Goal: Information Seeking & Learning: Check status

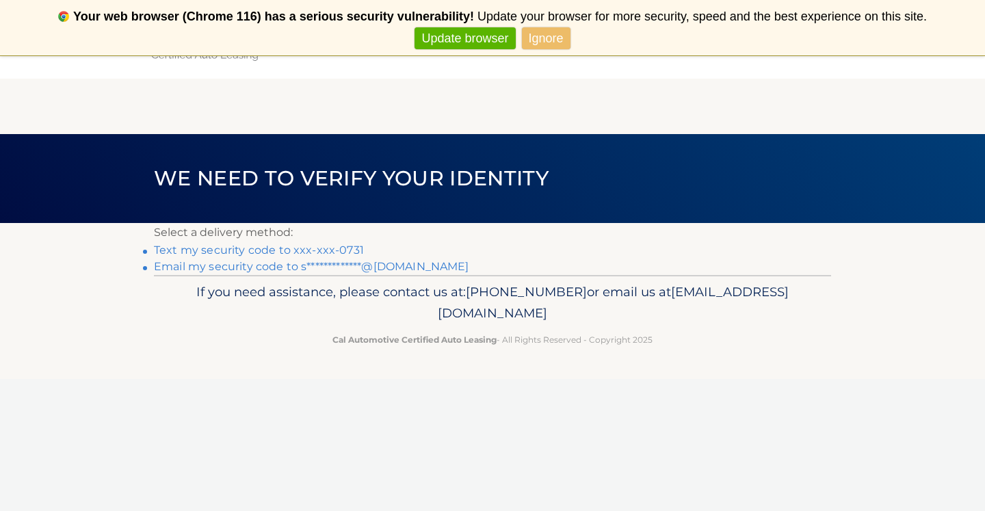
click at [308, 252] on link "Text my security code to xxx-xxx-0731" at bounding box center [259, 250] width 210 height 13
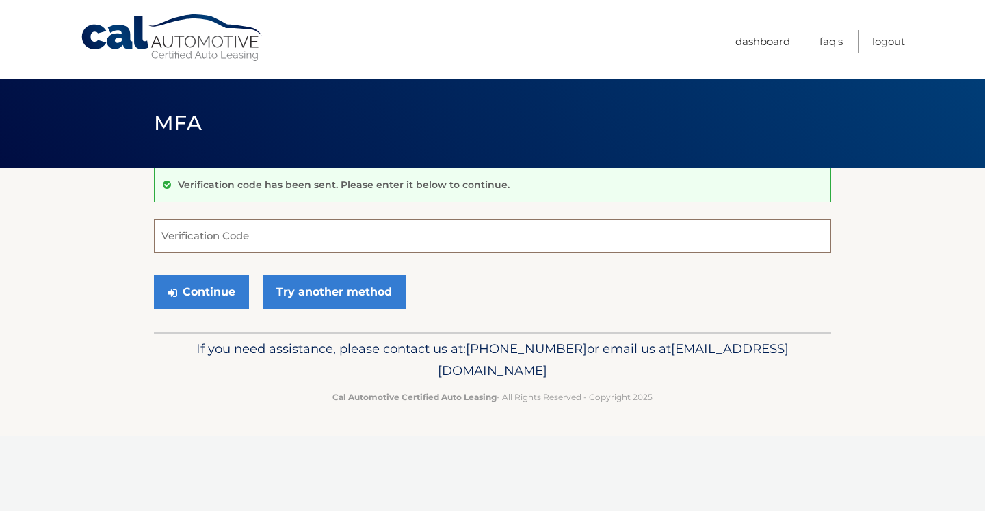
click at [289, 231] on input "Verification Code" at bounding box center [492, 236] width 677 height 34
type input "598473"
click at [215, 305] on button "Continue" at bounding box center [201, 292] width 95 height 34
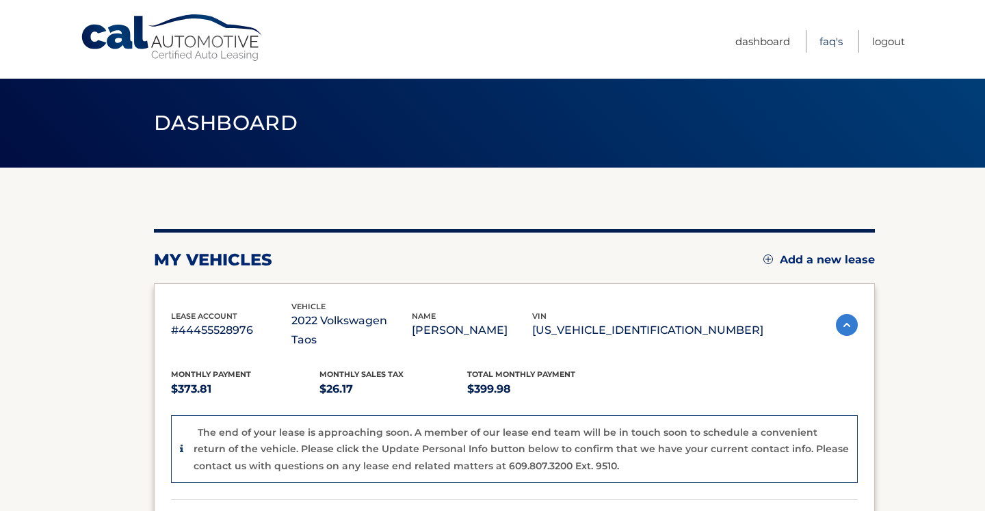
click at [838, 39] on link "FAQ's" at bounding box center [831, 41] width 23 height 23
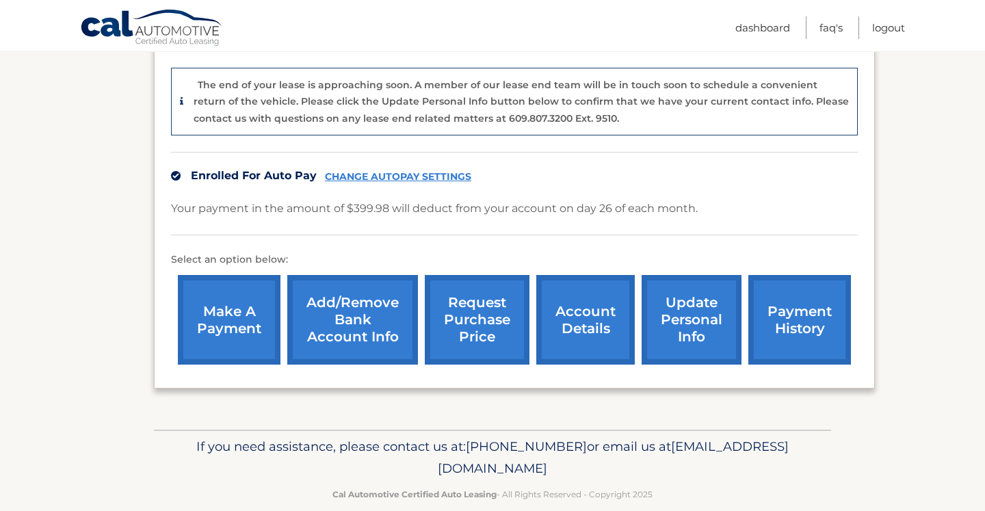
scroll to position [351, 0]
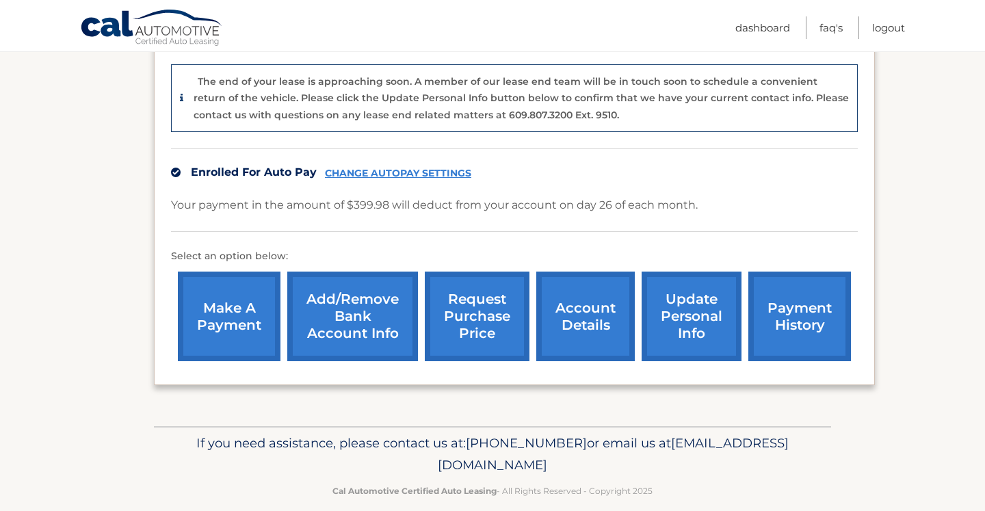
click at [487, 300] on link "request purchase price" at bounding box center [477, 317] width 105 height 90
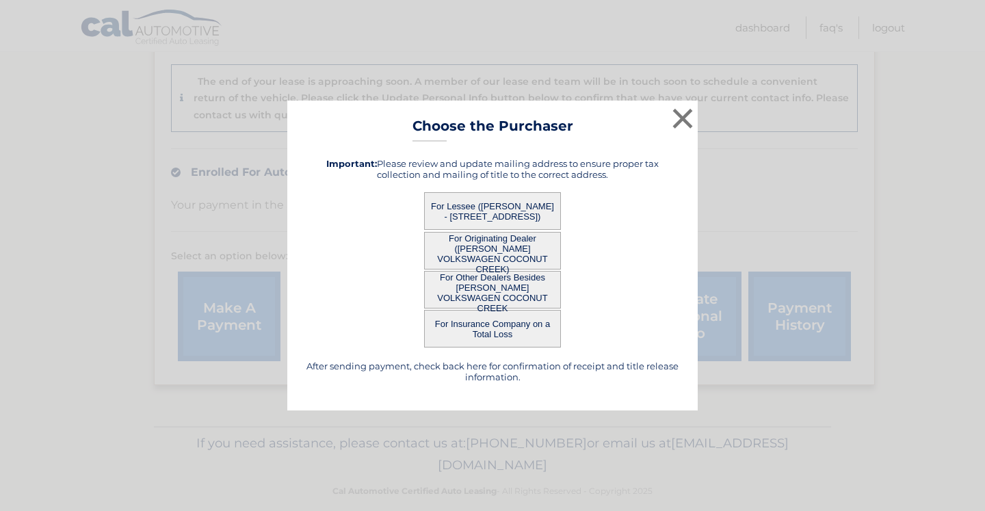
drag, startPoint x: 589, startPoint y: 158, endPoint x: 622, endPoint y: 188, distance: 44.6
click at [622, 188] on div "After sending payment, check back here for confirmation of receipt and title re…" at bounding box center [493, 270] width 376 height 246
click at [677, 127] on button "×" at bounding box center [682, 118] width 27 height 27
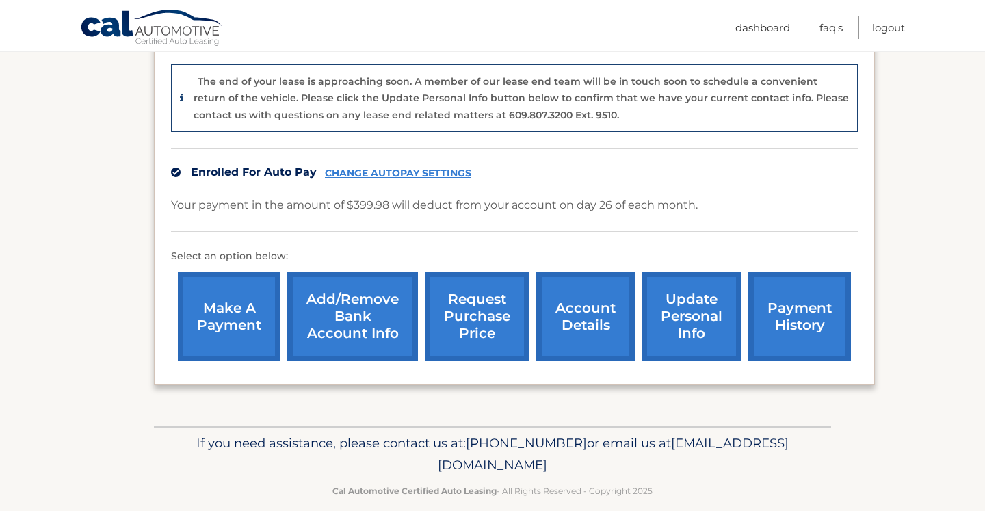
click at [565, 272] on link "account details" at bounding box center [586, 317] width 99 height 90
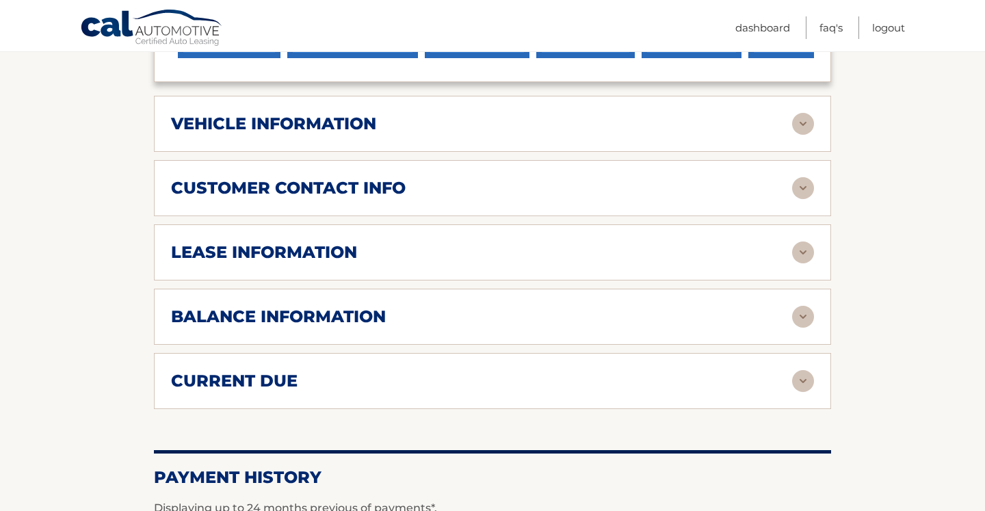
scroll to position [539, 0]
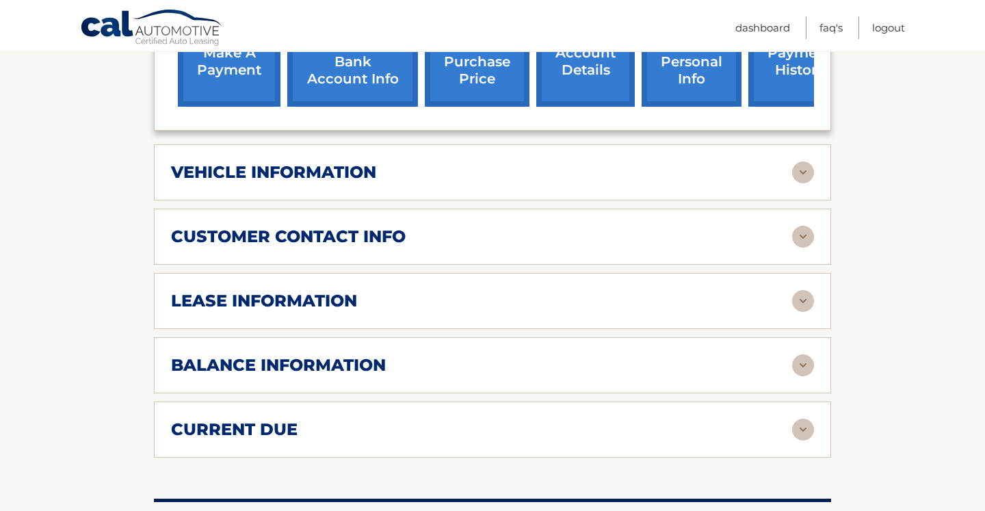
click at [637, 302] on div "lease information Contract Start Date [DATE] Term 39 Maturity Date [DATE] Start…" at bounding box center [492, 301] width 677 height 56
click at [812, 290] on img at bounding box center [803, 301] width 22 height 22
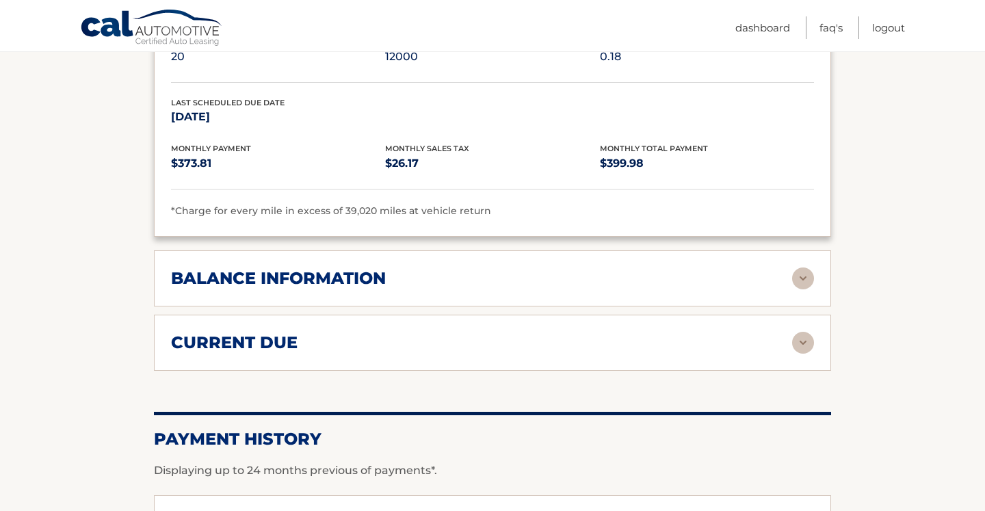
scroll to position [896, 0]
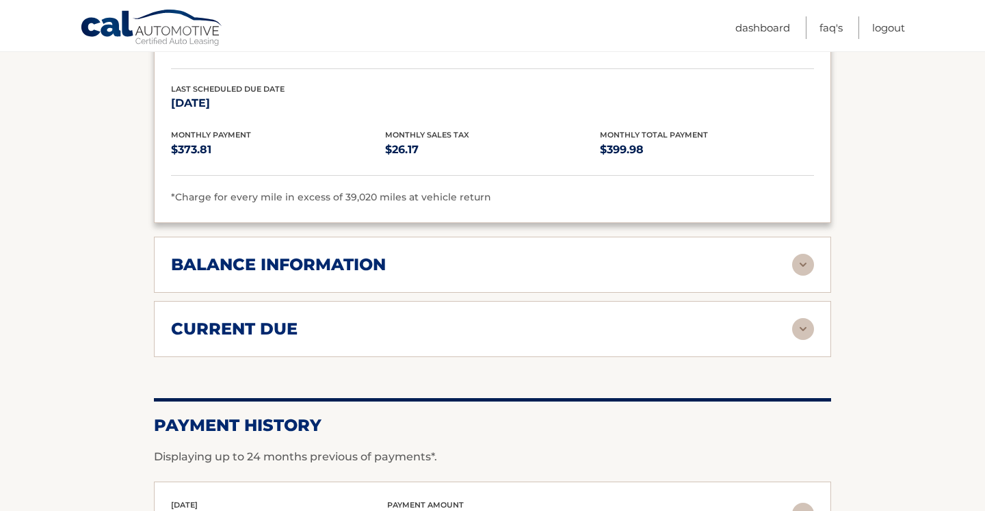
click at [808, 254] on img at bounding box center [803, 265] width 22 height 22
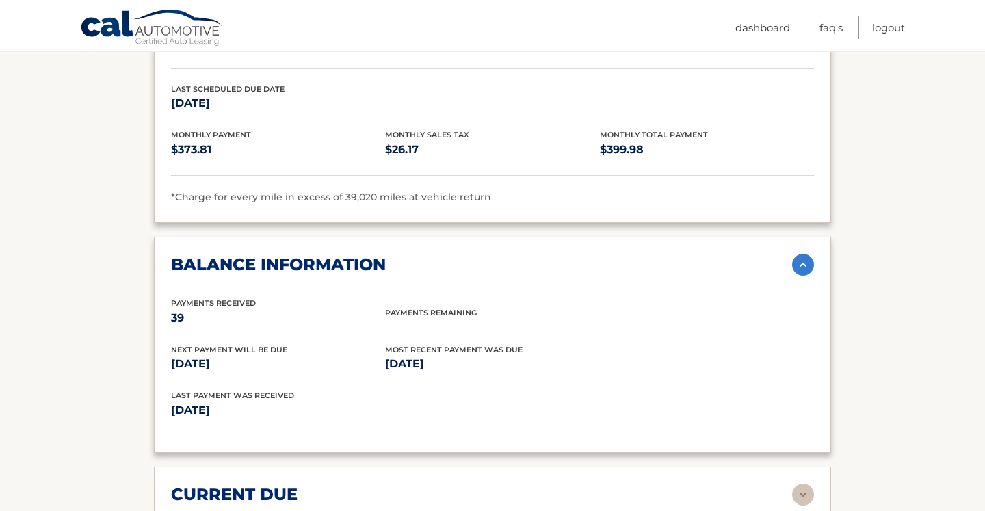
click at [808, 254] on img at bounding box center [803, 265] width 22 height 22
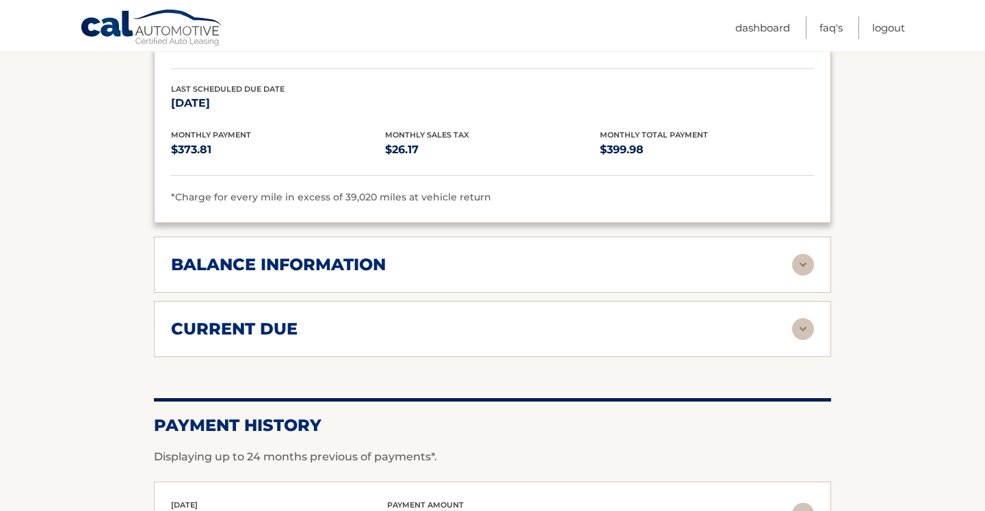
click at [799, 318] on img at bounding box center [803, 329] width 22 height 22
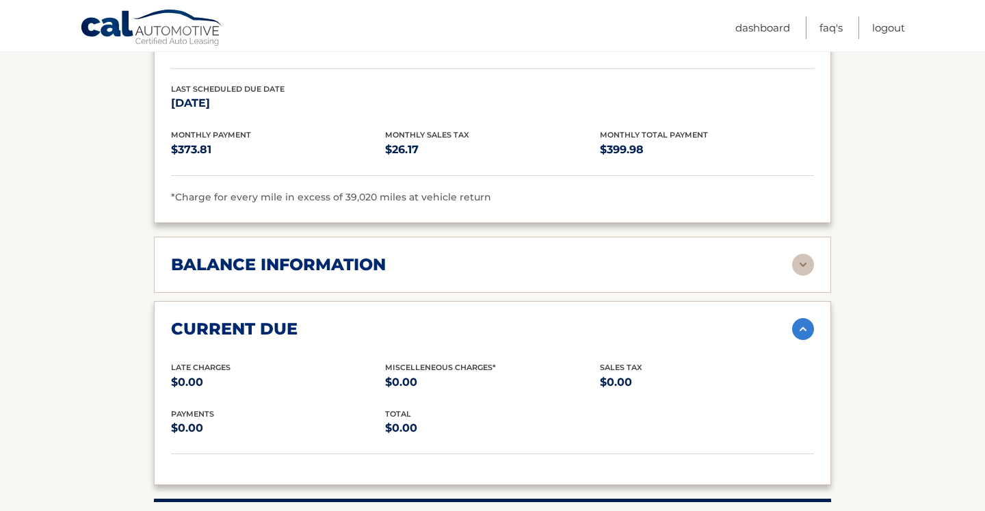
click at [799, 318] on img at bounding box center [803, 329] width 22 height 22
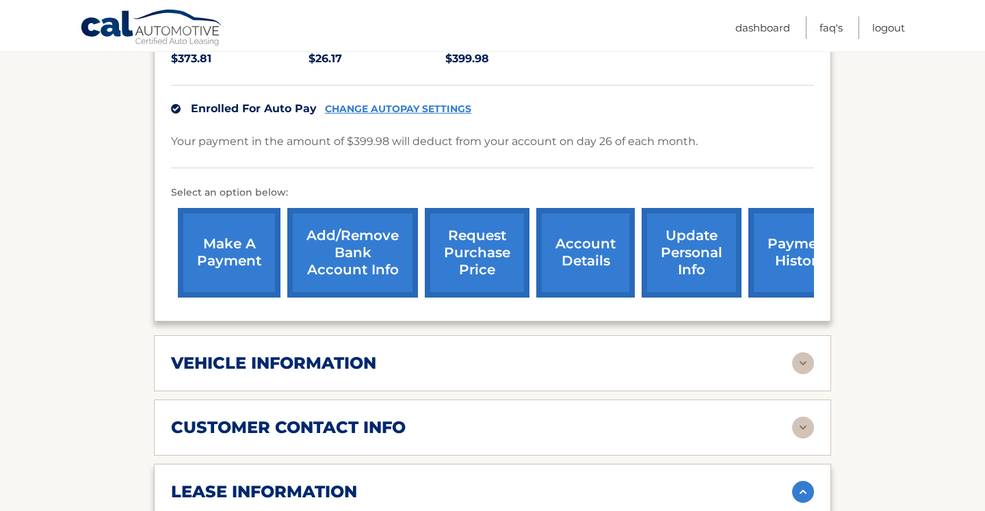
scroll to position [352, 0]
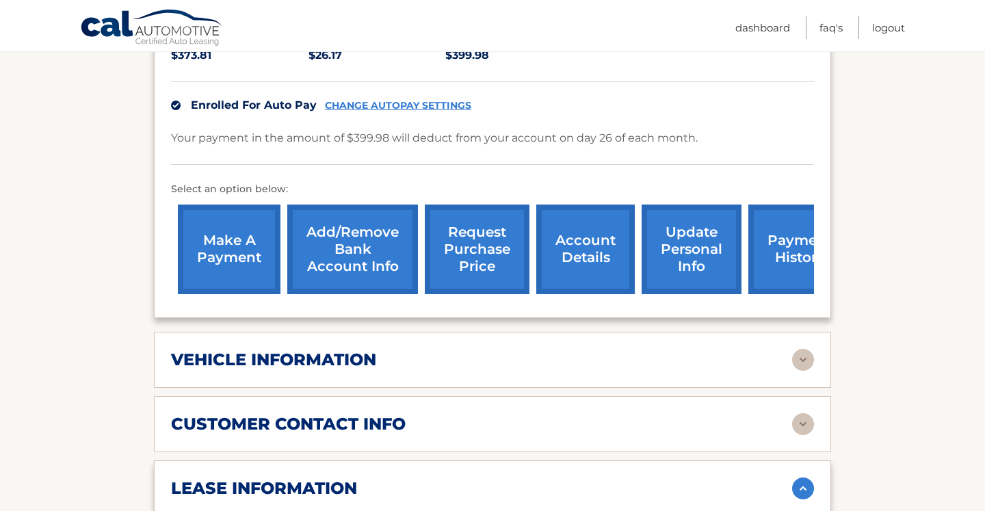
click at [813, 349] on img at bounding box center [803, 360] width 22 height 22
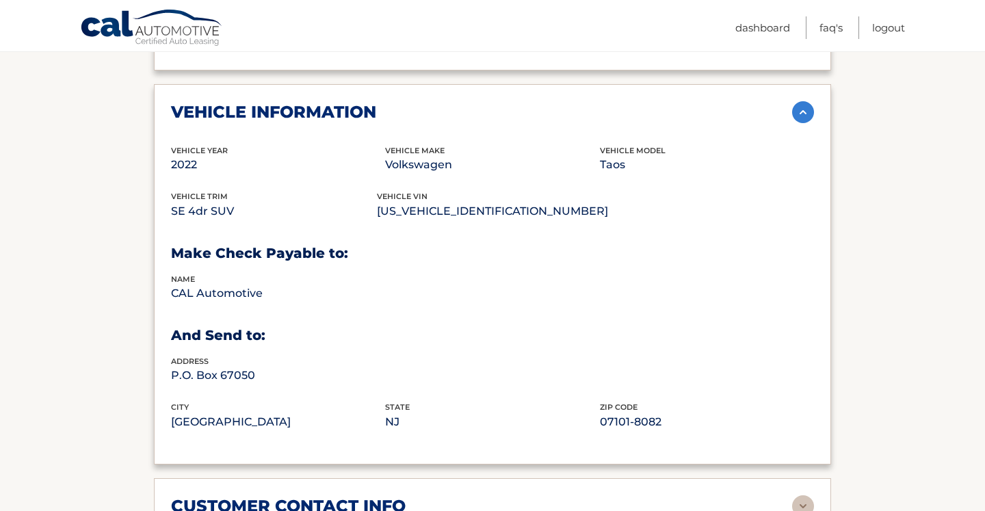
scroll to position [593, 0]
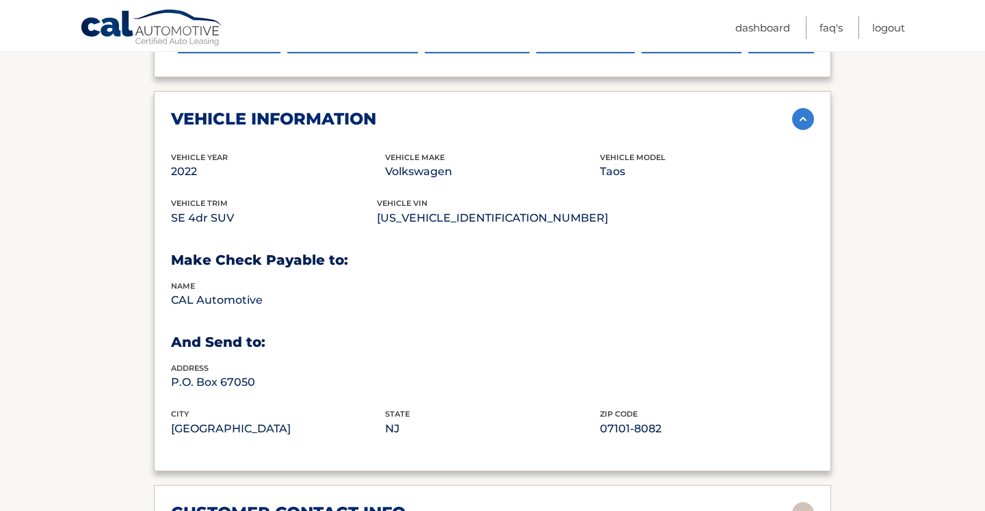
click at [802, 108] on img at bounding box center [803, 119] width 22 height 22
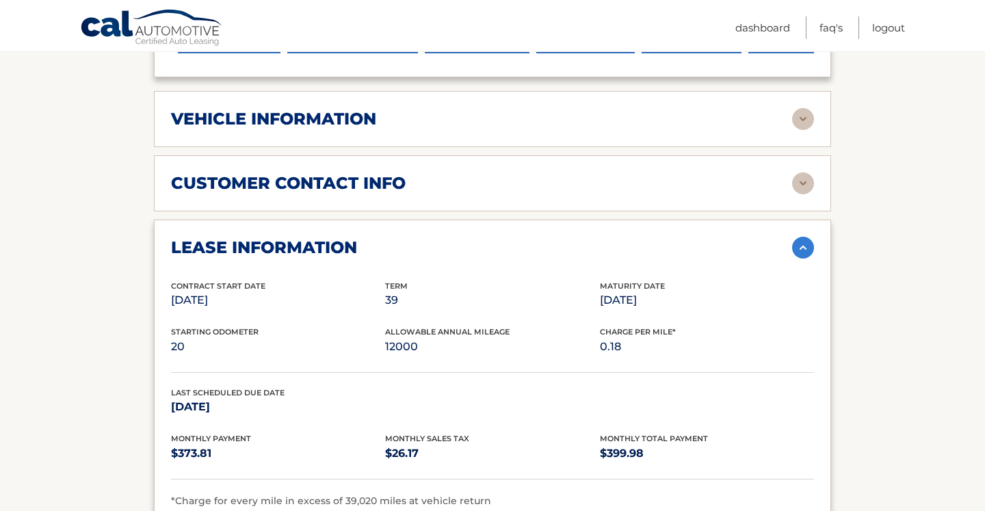
click at [809, 155] on div "customer contact info full name STEFANI ALVAREZ street address 843 NE 17TH WAY …" at bounding box center [492, 183] width 677 height 56
click at [809, 172] on img at bounding box center [803, 183] width 22 height 22
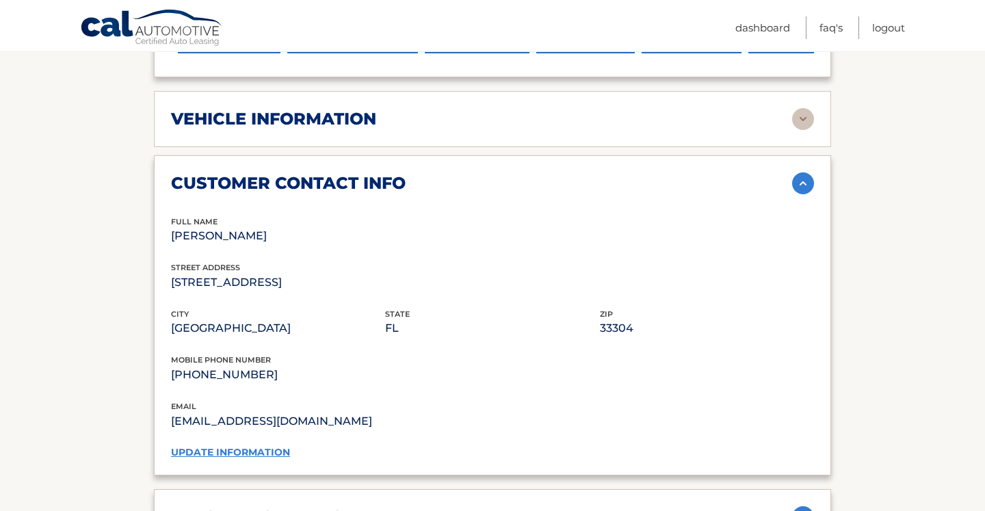
click at [803, 172] on img at bounding box center [803, 183] width 22 height 22
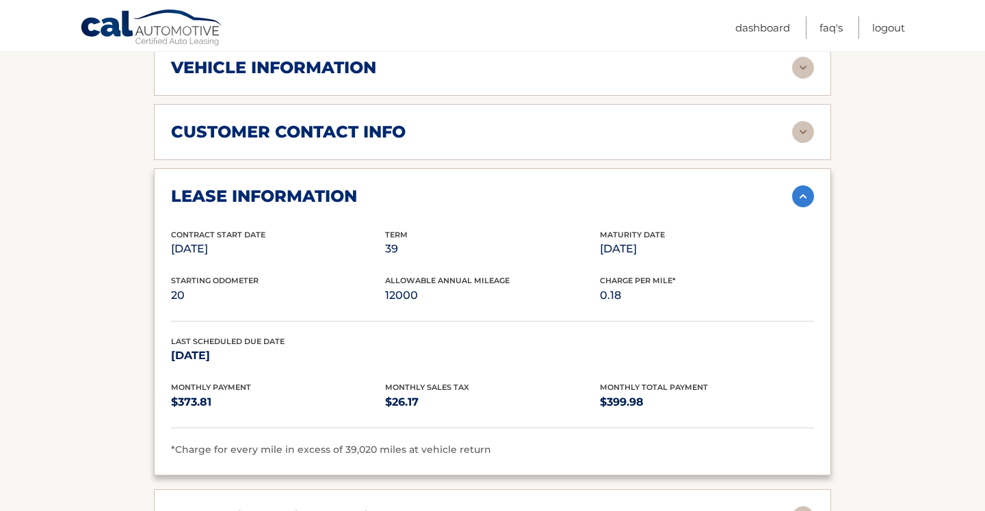
scroll to position [645, 0]
click at [415, 356] on div "Last Scheduled Due Date Aug 26, 2025" at bounding box center [492, 358] width 643 height 47
click at [342, 286] on div "Starting Odometer 20 Allowable Annual Mileage 12000 Charge Per Mile* 0.18" at bounding box center [492, 297] width 643 height 47
click at [339, 246] on div "Contract Start Date Jun 26, 2022 Term 39 Maturity Date Sep 26, 2025" at bounding box center [492, 251] width 643 height 47
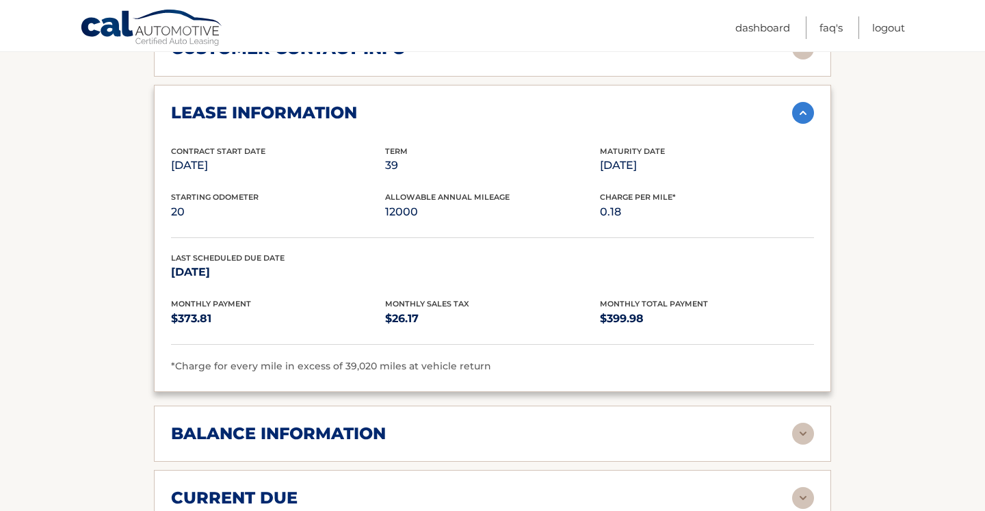
scroll to position [733, 0]
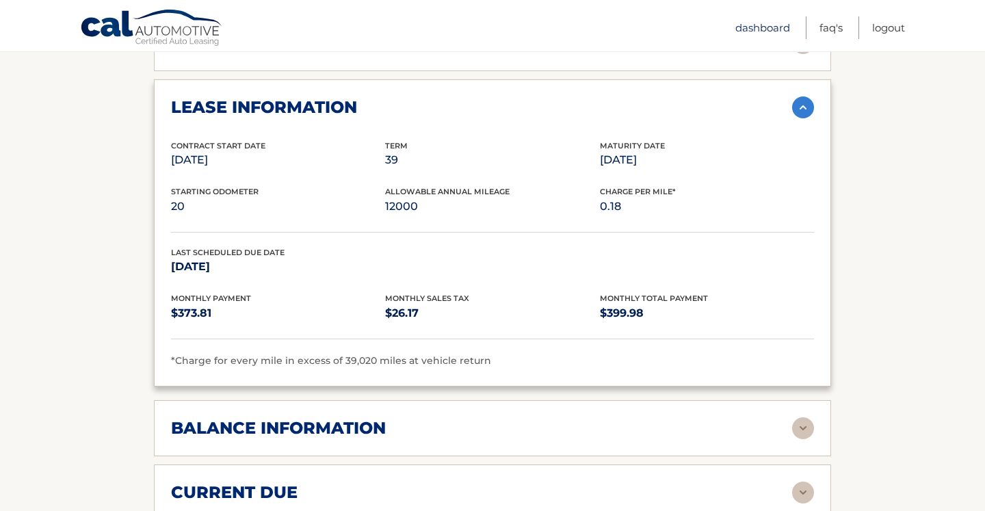
click at [777, 33] on link "Dashboard" at bounding box center [763, 27] width 55 height 23
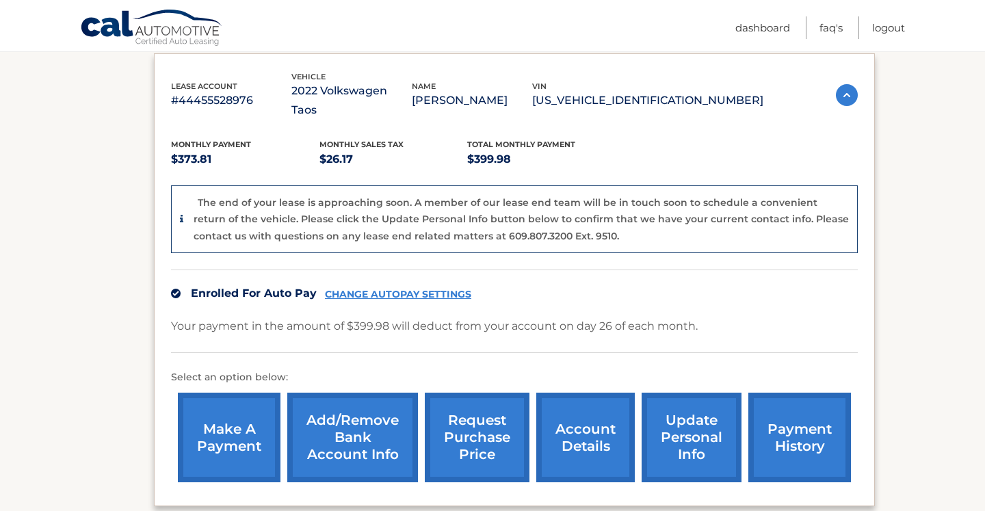
scroll to position [245, 0]
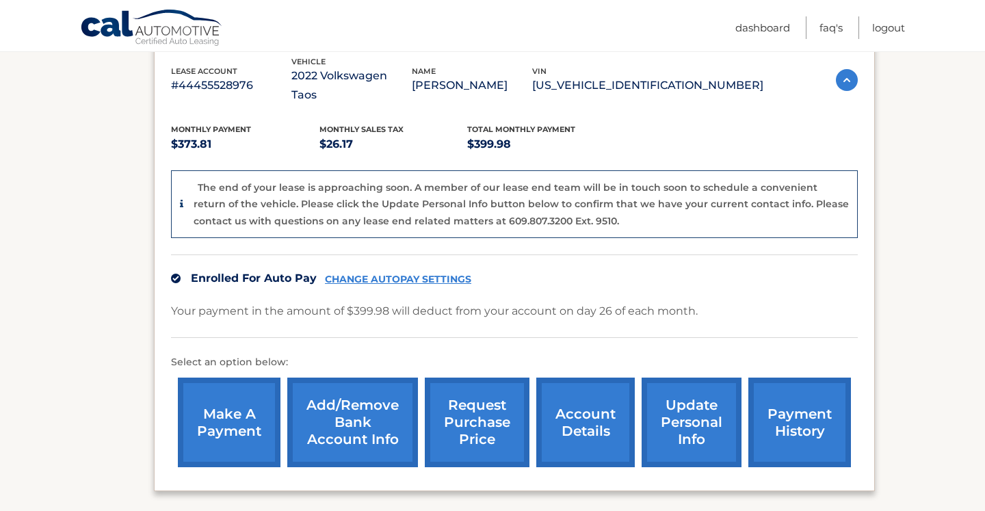
click at [467, 405] on link "request purchase price" at bounding box center [477, 423] width 105 height 90
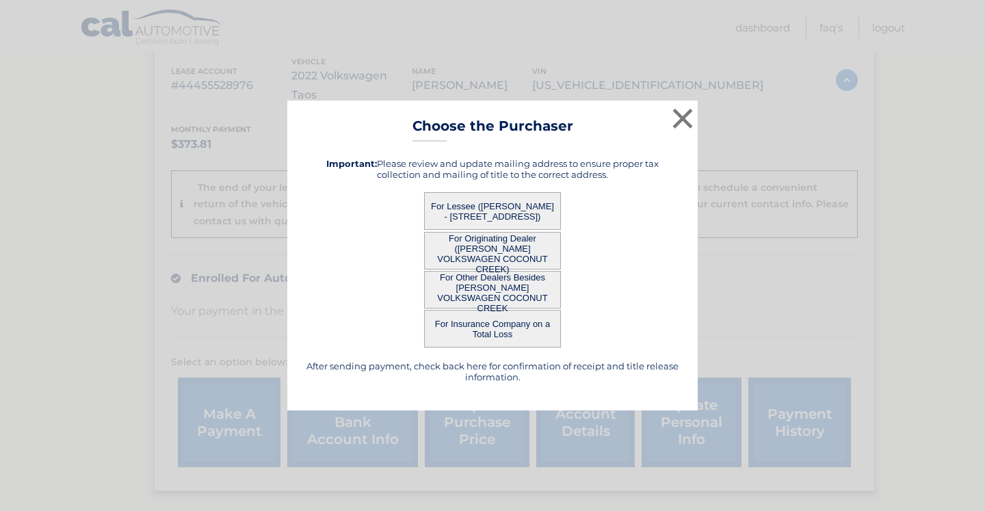
click at [820, 192] on div "× Choose the Purchaser After sending payment, check back here for confirmation …" at bounding box center [492, 256] width 974 height 310
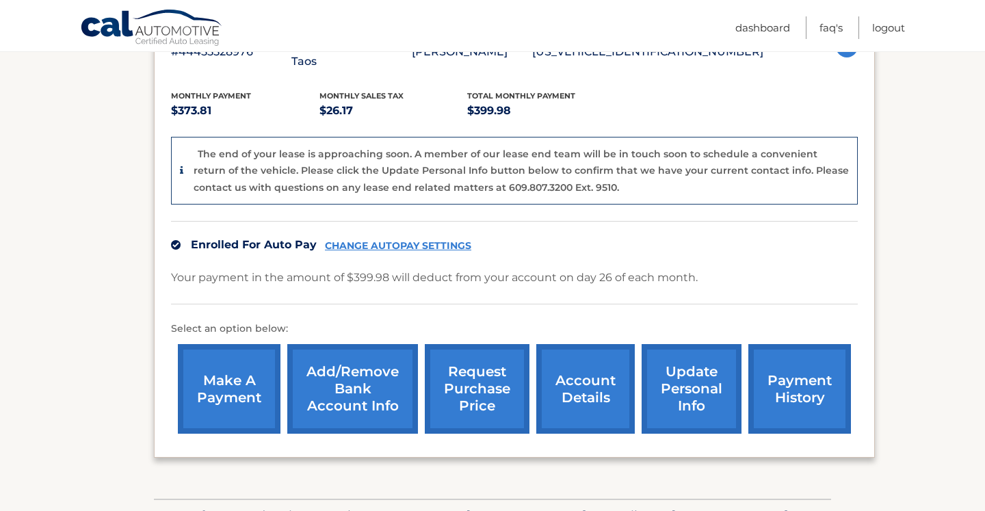
scroll to position [281, 0]
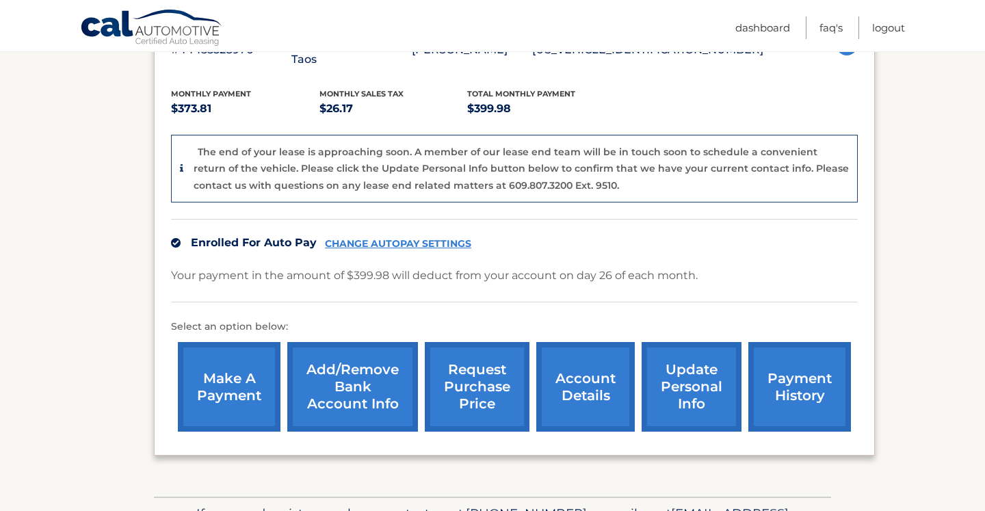
click at [561, 380] on link "account details" at bounding box center [586, 387] width 99 height 90
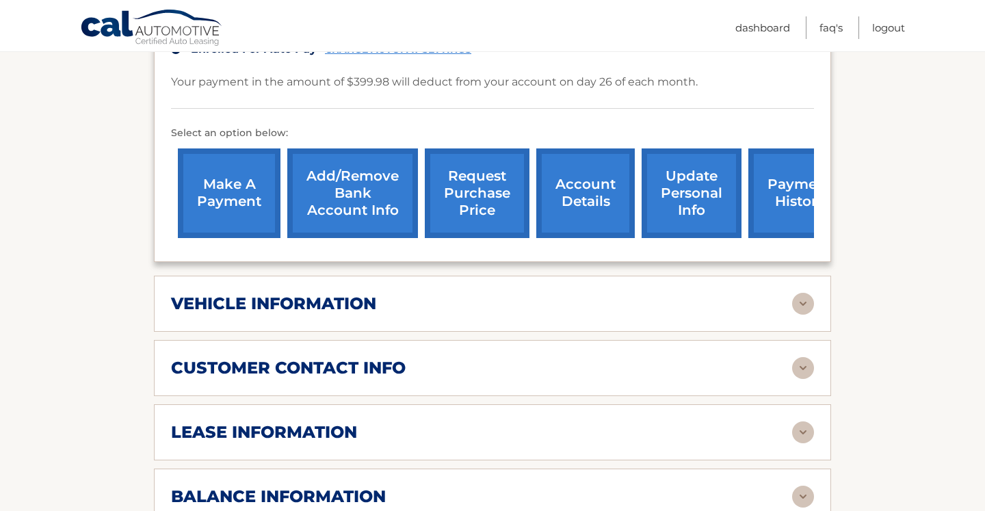
scroll to position [411, 0]
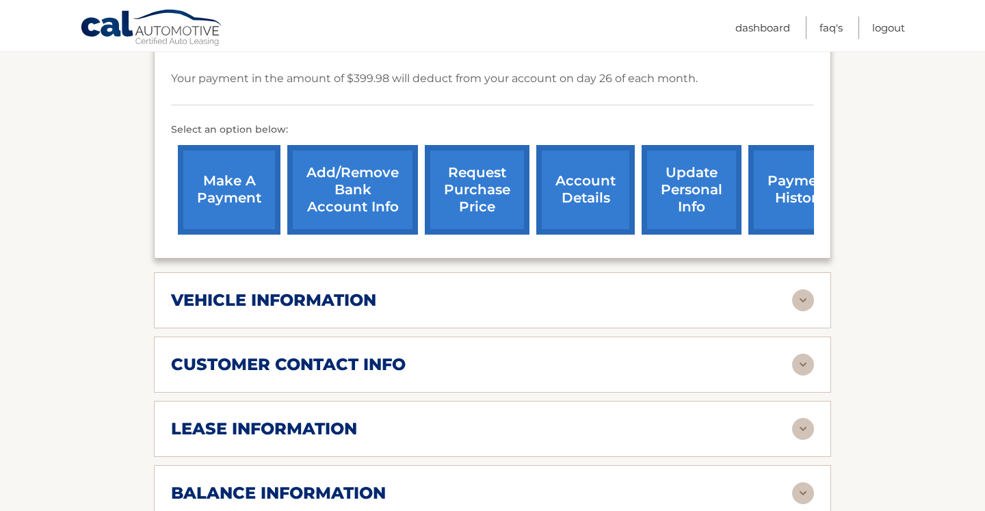
click at [800, 289] on img at bounding box center [803, 300] width 22 height 22
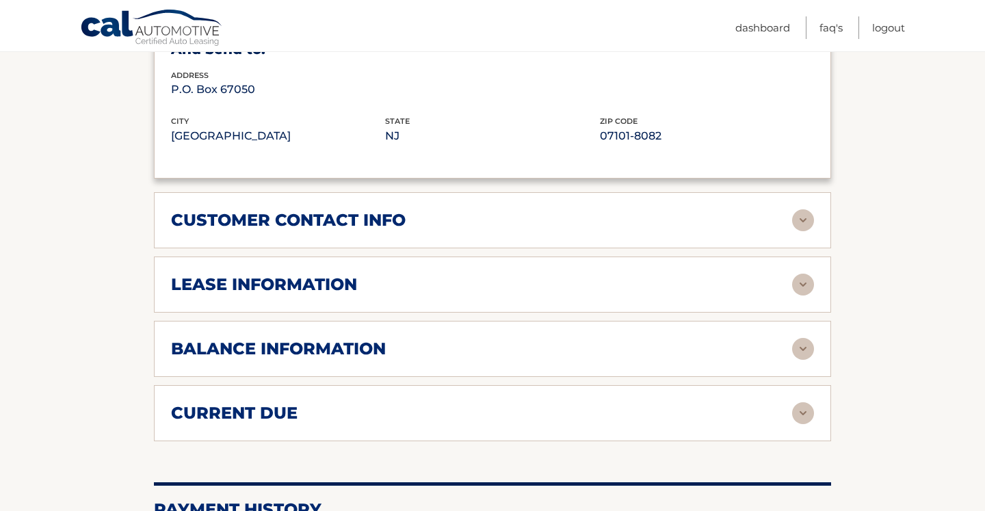
scroll to position [886, 0]
click at [802, 273] on img at bounding box center [803, 284] width 22 height 22
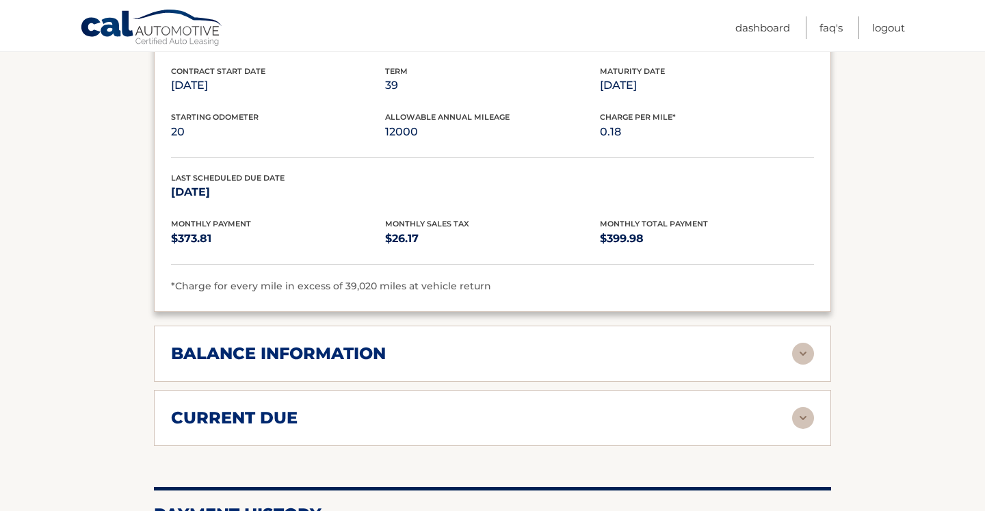
scroll to position [1138, 0]
click at [799, 342] on img at bounding box center [803, 353] width 22 height 22
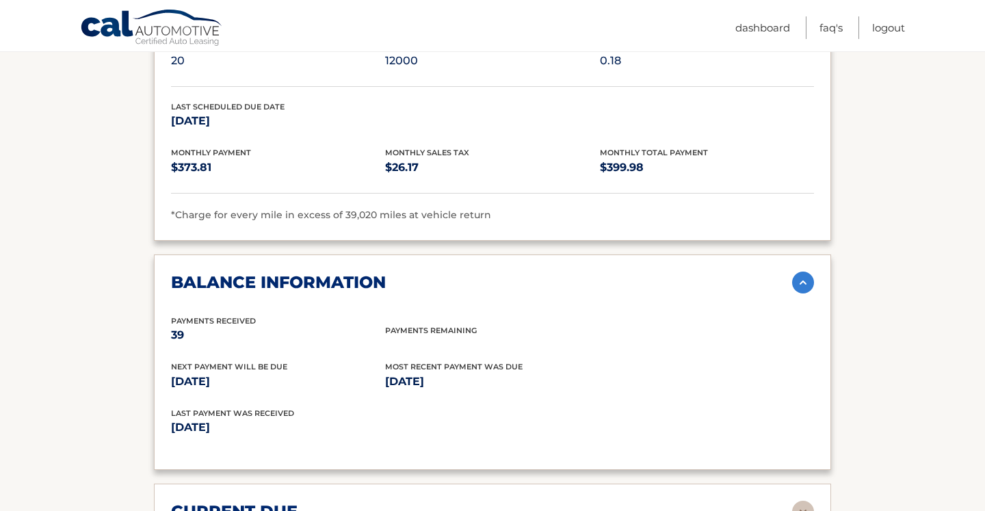
scroll to position [1282, 0]
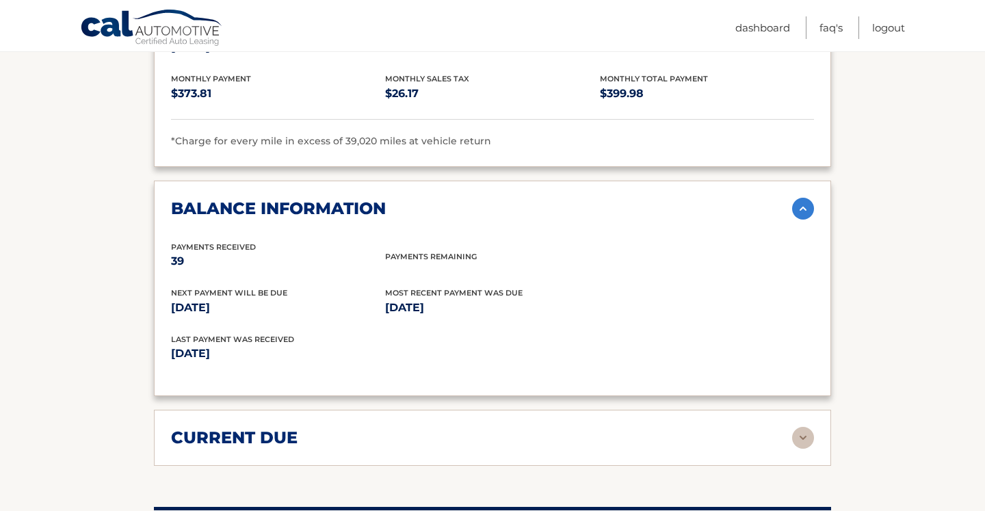
click at [807, 427] on img at bounding box center [803, 438] width 22 height 22
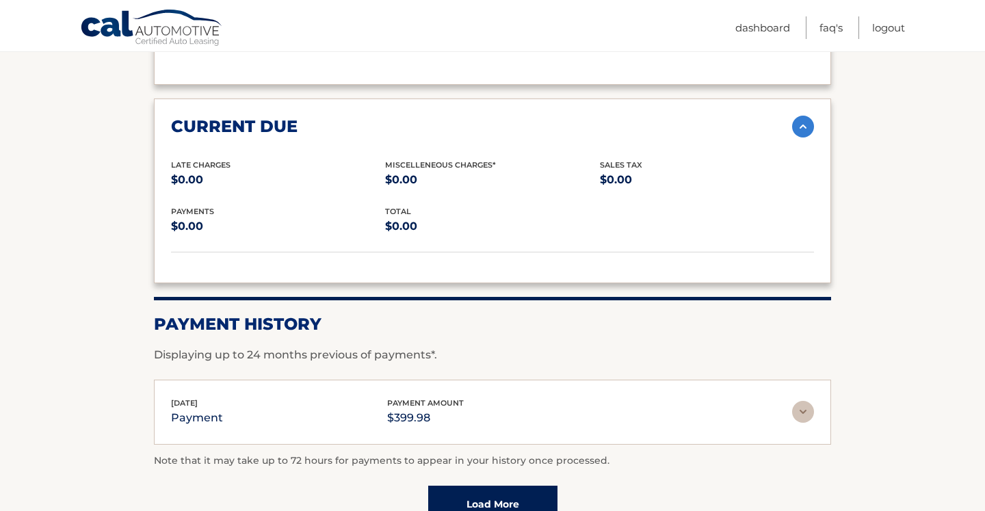
scroll to position [1717, 0]
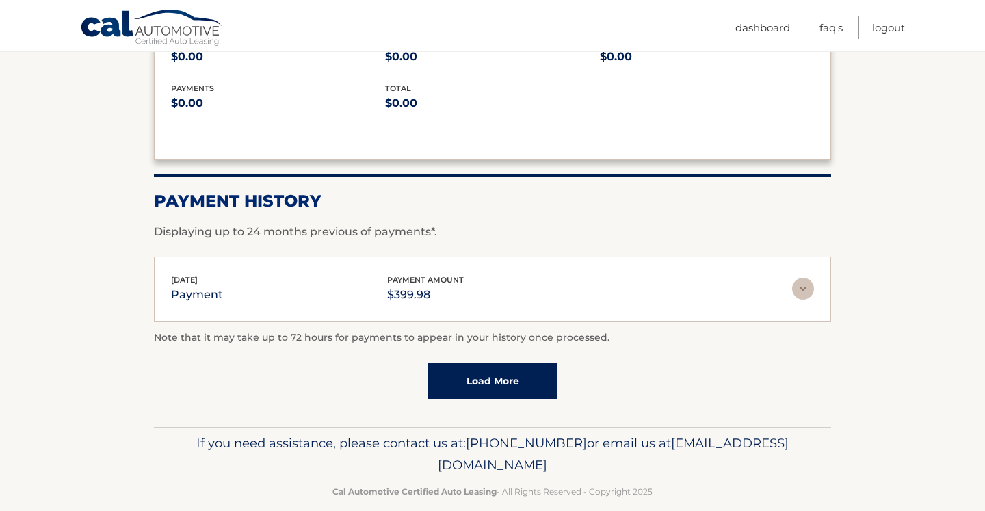
click at [552, 372] on link "Load More" at bounding box center [492, 381] width 129 height 37
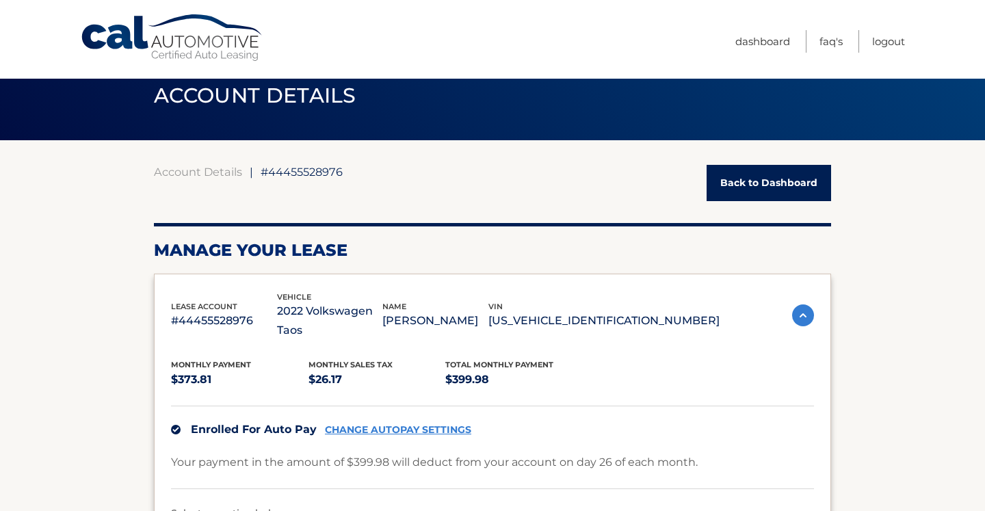
scroll to position [0, 0]
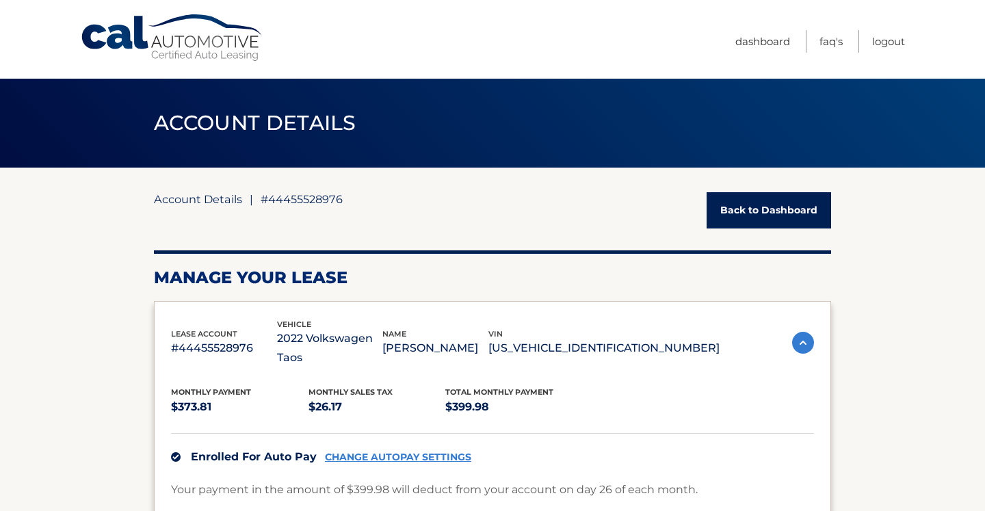
click at [198, 200] on link "Account Details" at bounding box center [198, 199] width 88 height 14
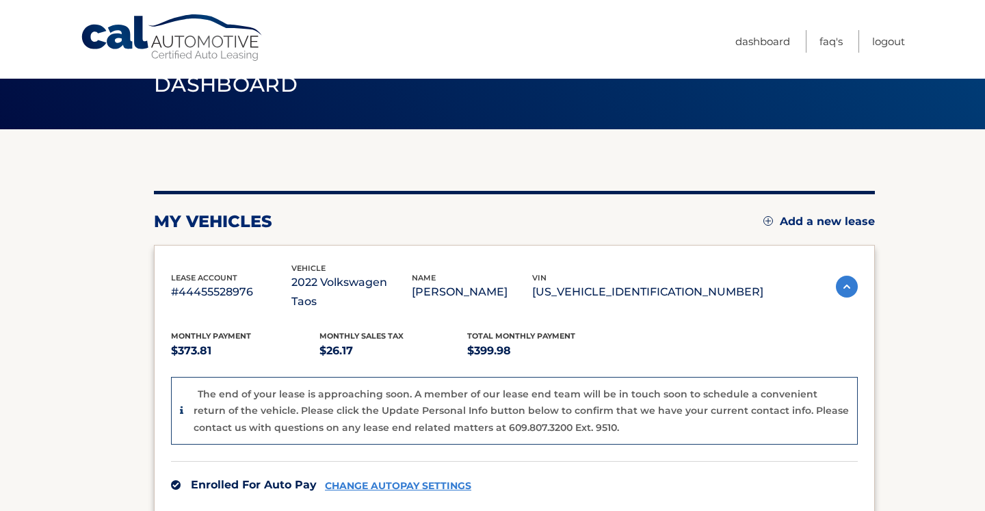
scroll to position [41, 0]
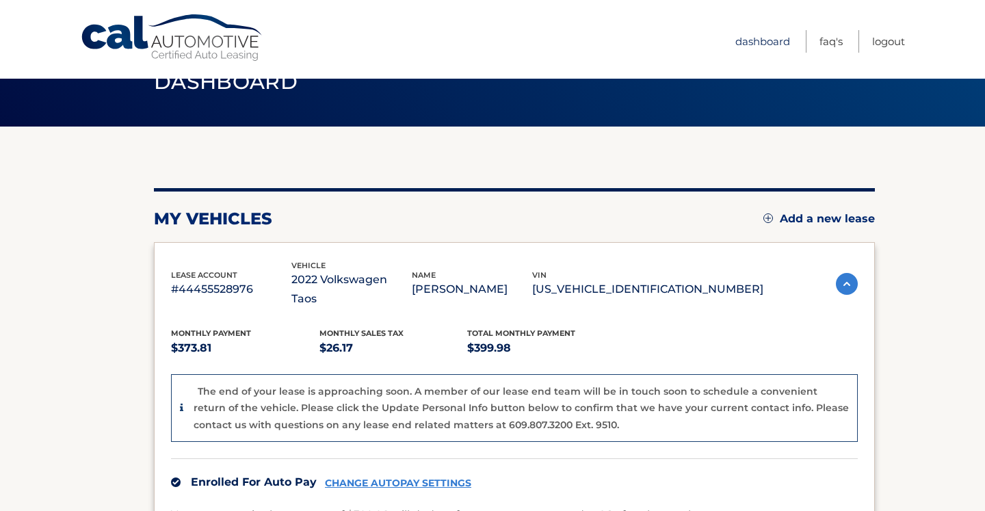
click at [771, 45] on link "Dashboard" at bounding box center [763, 41] width 55 height 23
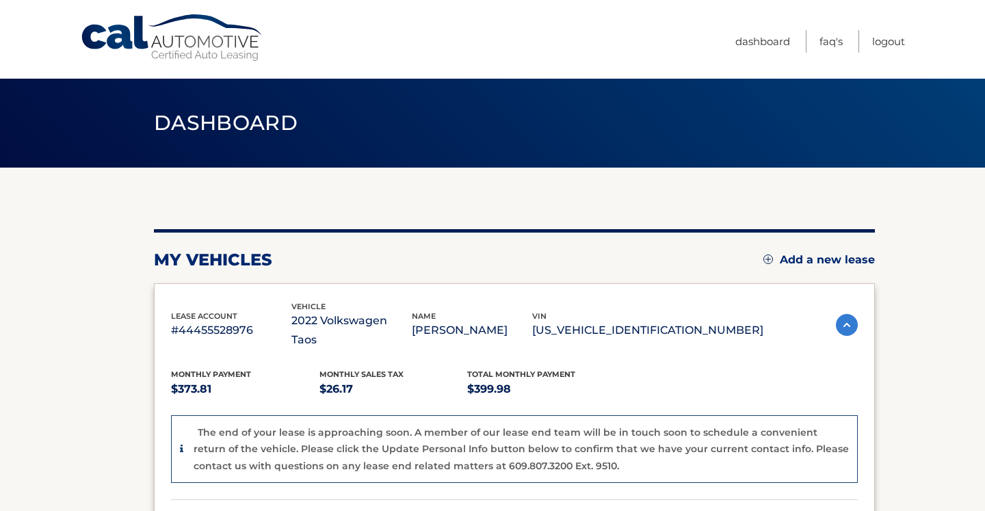
click at [816, 47] on li "FAQ's" at bounding box center [825, 41] width 38 height 23
click at [829, 42] on link "FAQ's" at bounding box center [831, 41] width 23 height 23
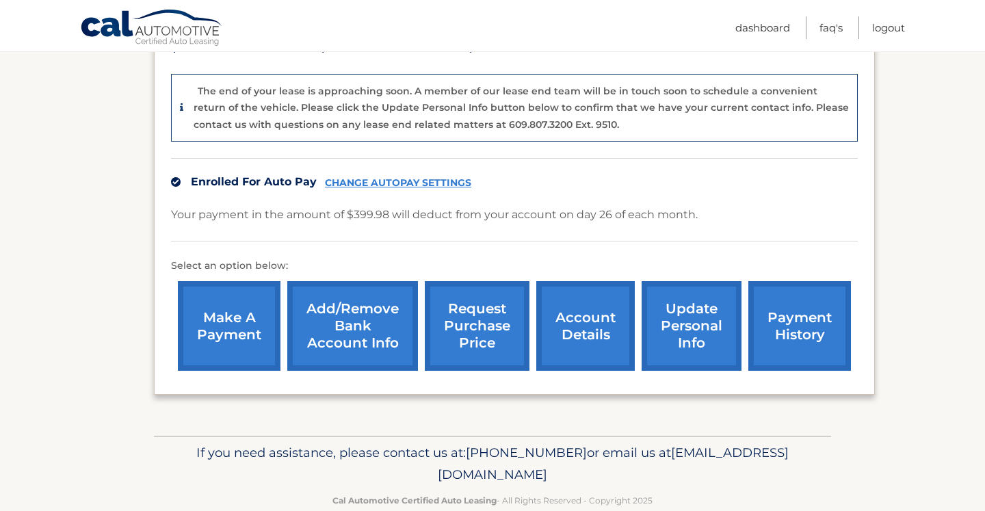
scroll to position [351, 0]
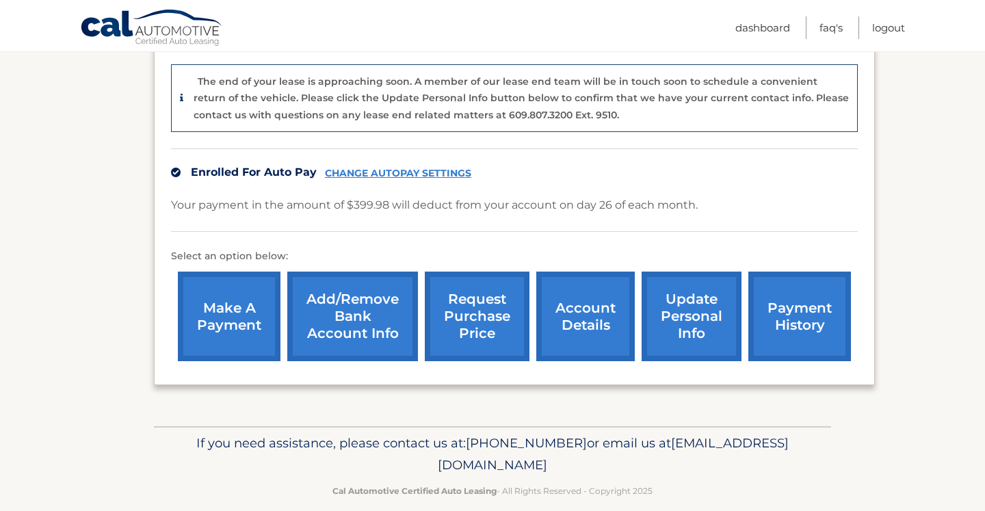
click at [586, 300] on link "account details" at bounding box center [586, 317] width 99 height 90
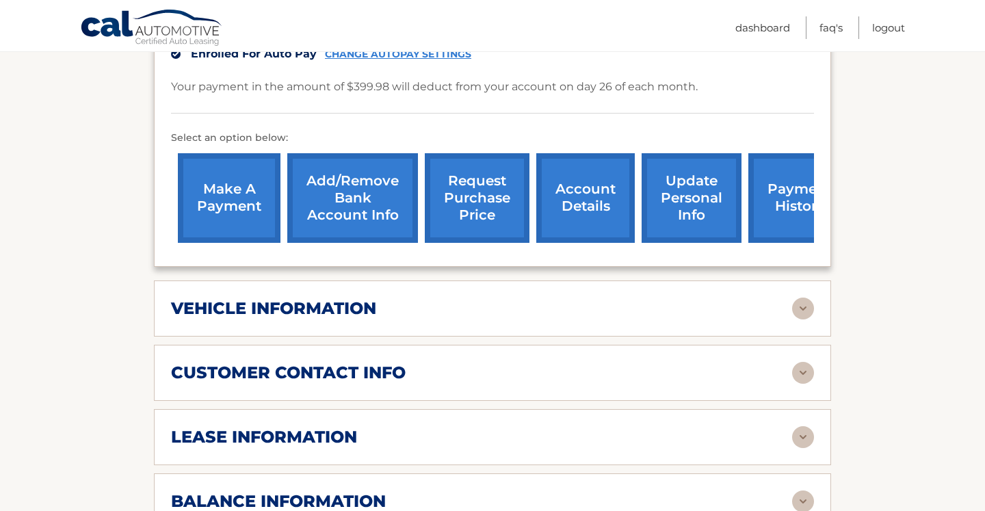
scroll to position [404, 0]
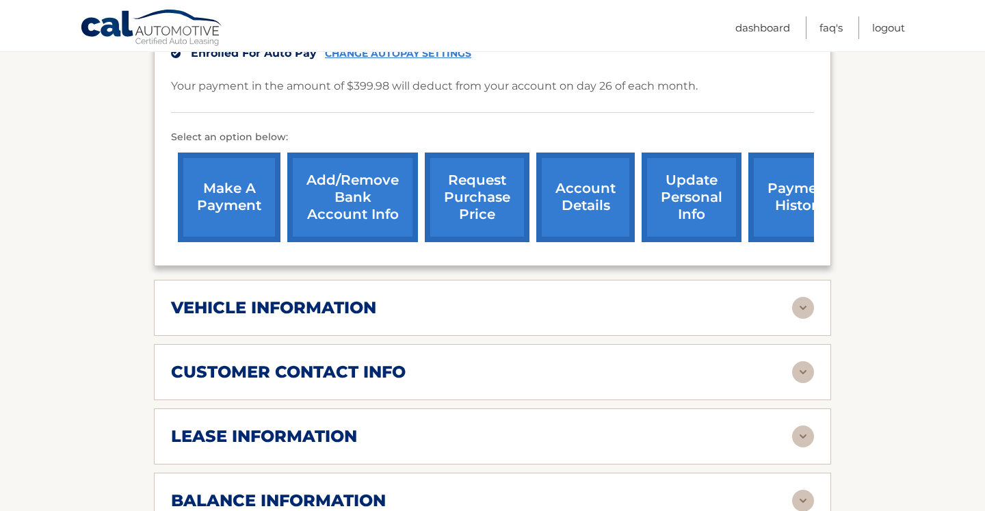
click at [562, 298] on div "vehicle information" at bounding box center [481, 308] width 621 height 21
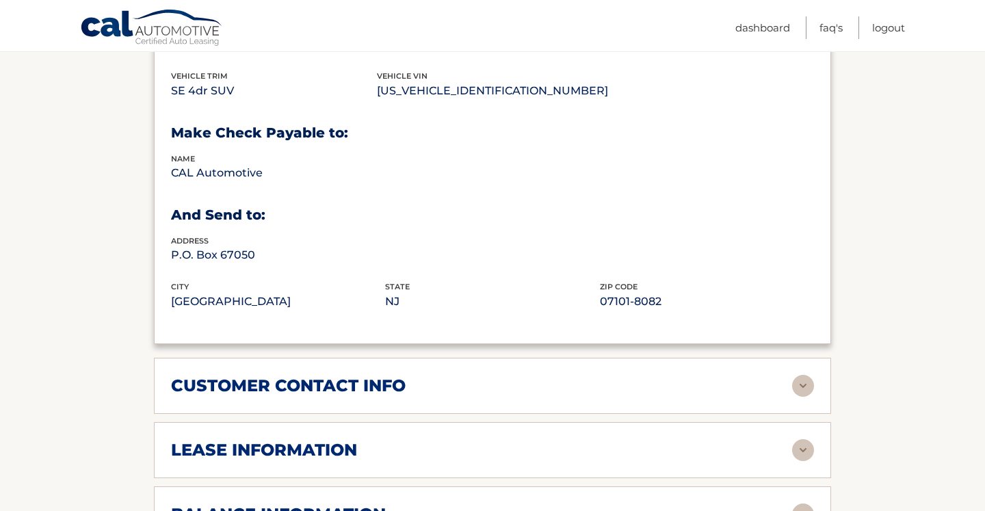
scroll to position [906, 0]
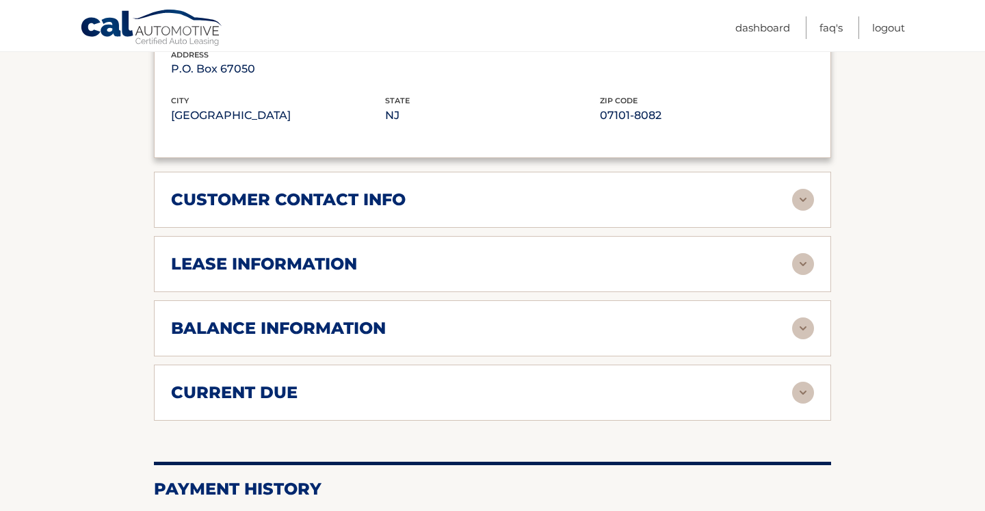
click at [514, 254] on div "lease information" at bounding box center [481, 264] width 621 height 21
